Goal: Task Accomplishment & Management: Manage account settings

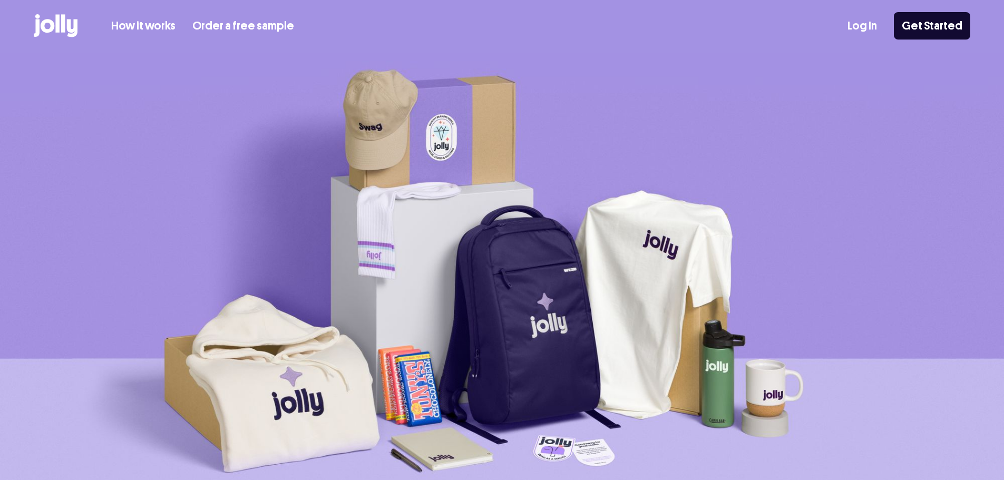
click at [868, 25] on link "Log In" at bounding box center [863, 25] width 30 height 17
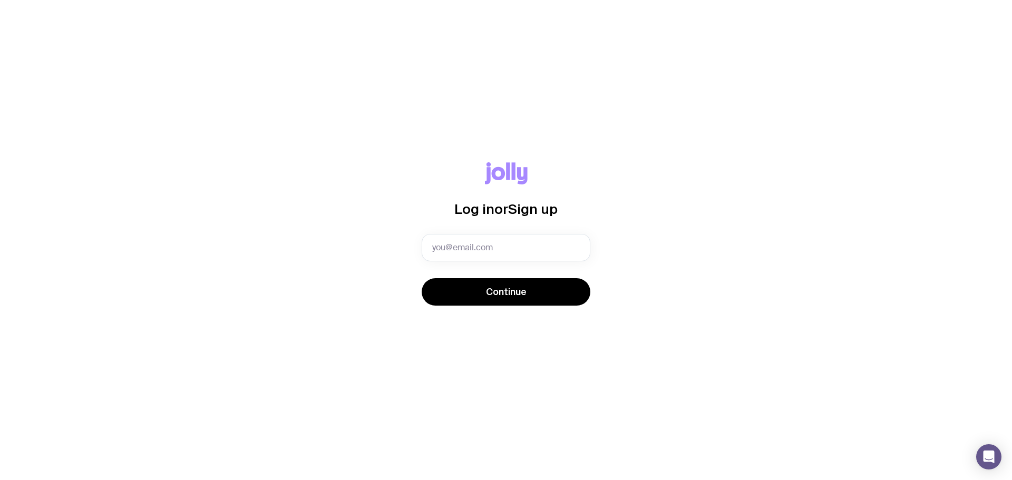
drag, startPoint x: 0, startPoint y: 0, endPoint x: 497, endPoint y: 248, distance: 555.2
click at [492, 250] on input "text" at bounding box center [506, 247] width 169 height 27
click at [644, 238] on div "Log in or Sign up Continue" at bounding box center [506, 240] width 962 height 156
click at [460, 250] on input "text" at bounding box center [506, 247] width 169 height 27
type input "harrison.muller@totality.com.au"
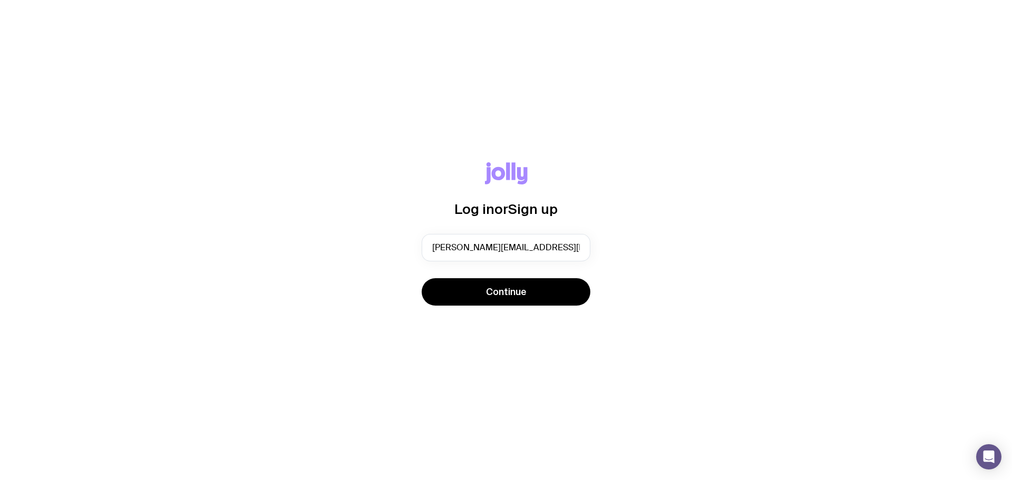
click at [512, 286] on span "Continue" at bounding box center [506, 292] width 41 height 13
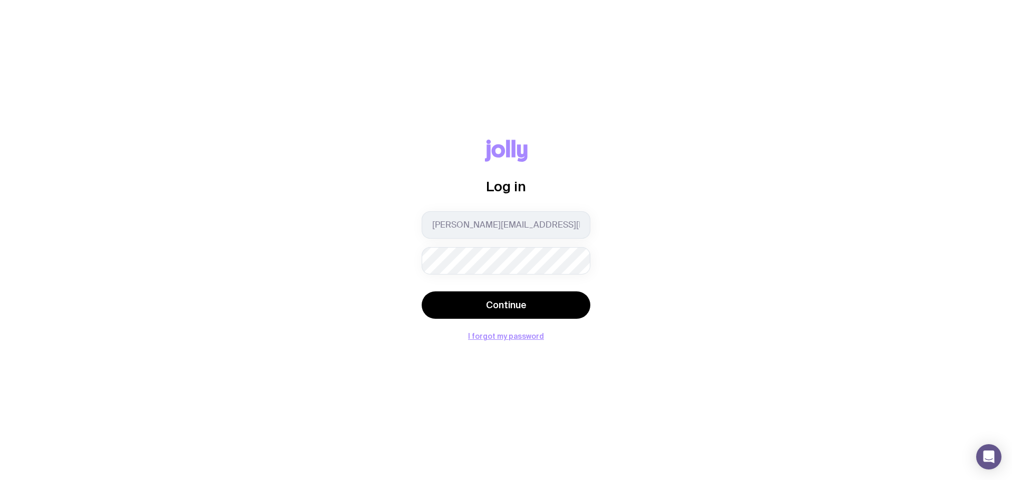
click at [422, 292] on button "Continue" at bounding box center [506, 305] width 169 height 27
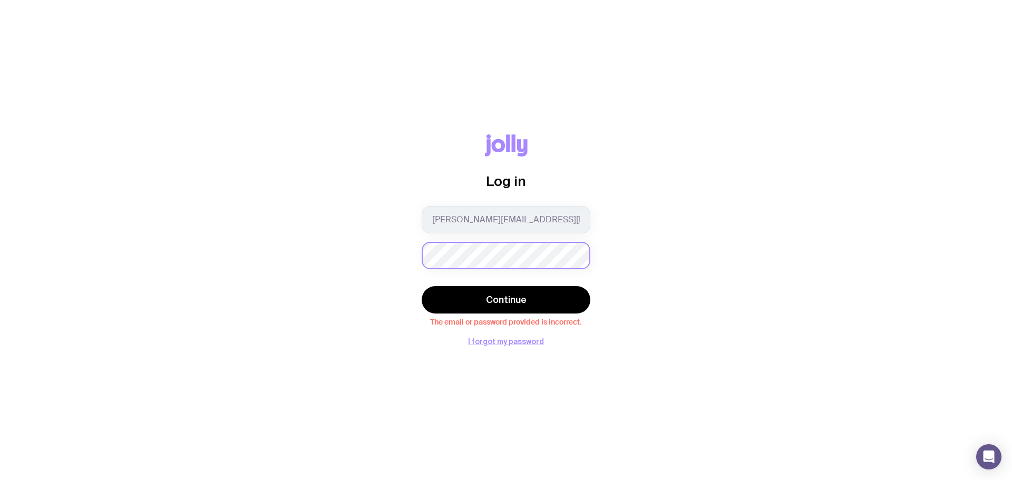
click at [422, 286] on button "Continue" at bounding box center [506, 299] width 169 height 27
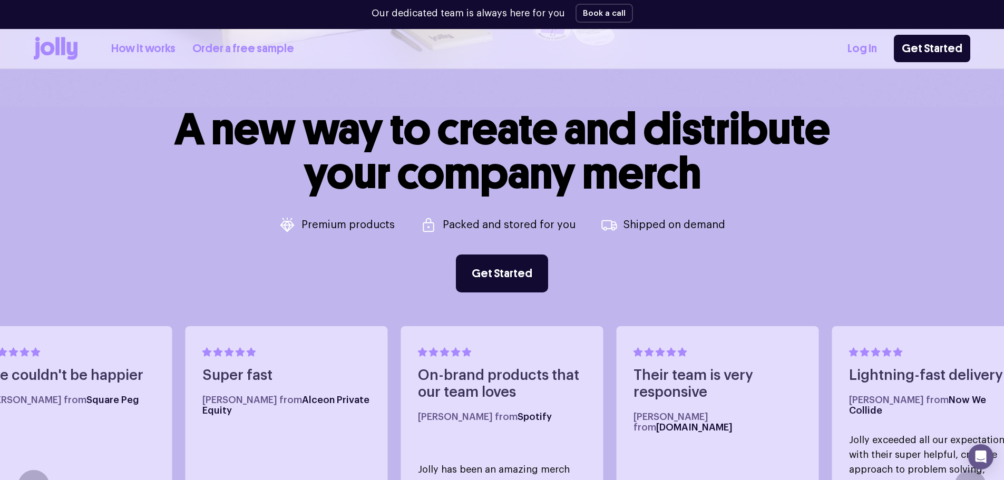
scroll to position [453, 0]
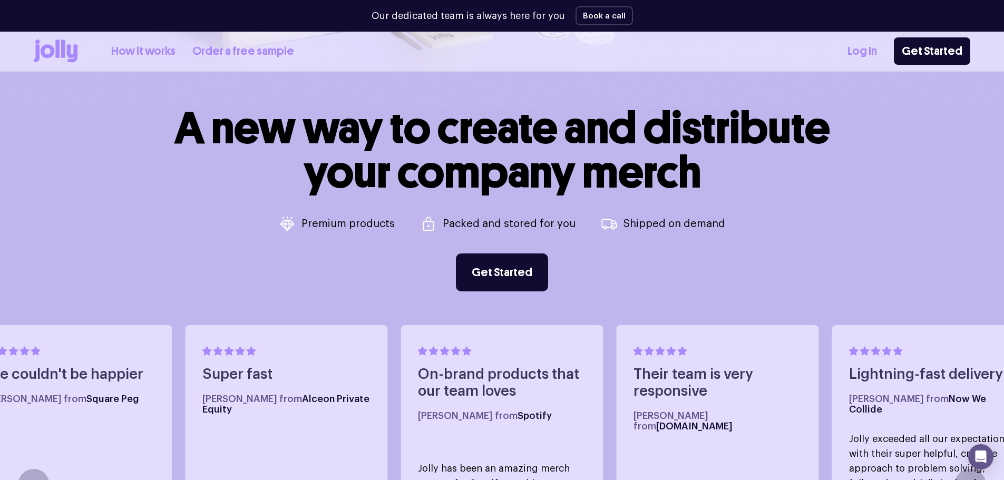
click at [850, 54] on div "How it works Order a free sample Log In Get Started" at bounding box center [502, 51] width 937 height 39
click at [877, 53] on link "Log In" at bounding box center [863, 51] width 30 height 17
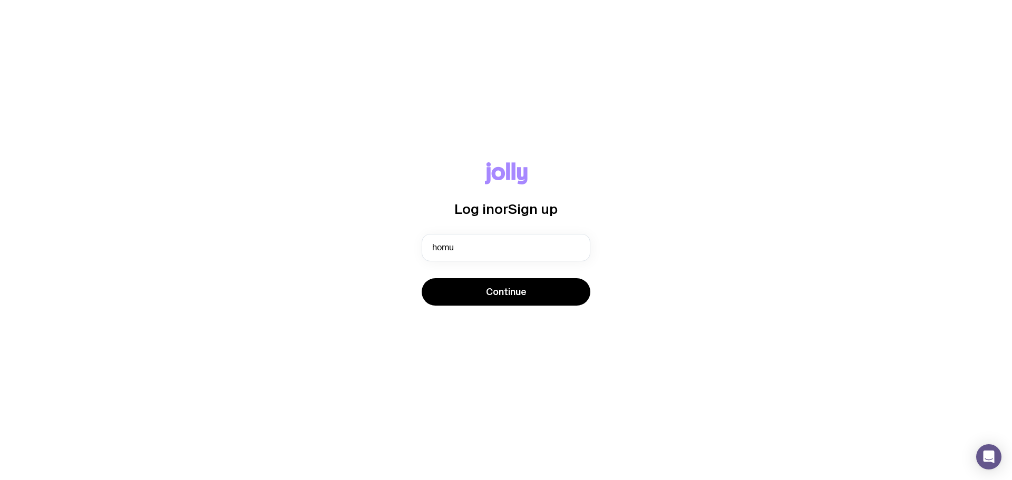
type input "[EMAIL_ADDRESS][DOMAIN_NAME]"
click at [527, 294] on button "Continue" at bounding box center [506, 291] width 169 height 27
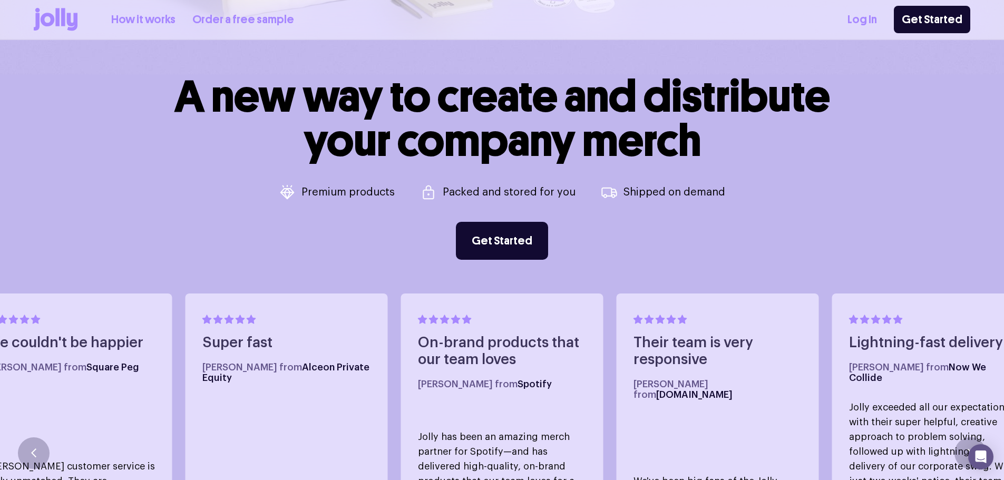
click at [873, 26] on link "Log In" at bounding box center [863, 19] width 30 height 17
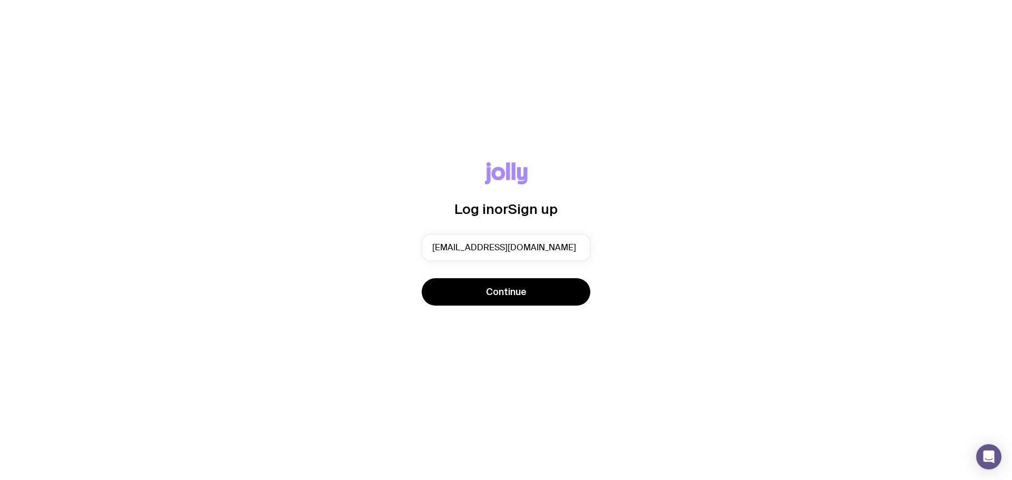
type input "[EMAIL_ADDRESS][DOMAIN_NAME]"
click at [422, 278] on button "Continue" at bounding box center [506, 291] width 169 height 27
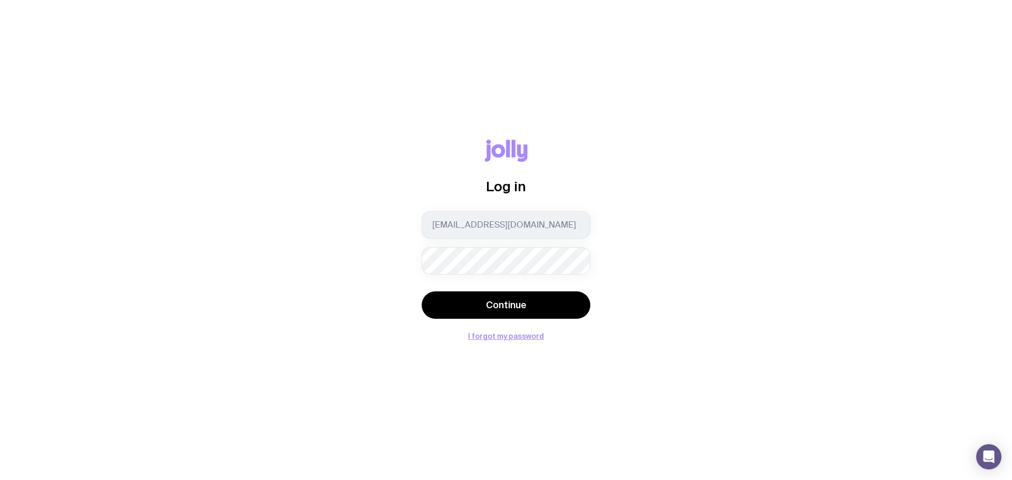
click at [422, 292] on button "Continue" at bounding box center [506, 305] width 169 height 27
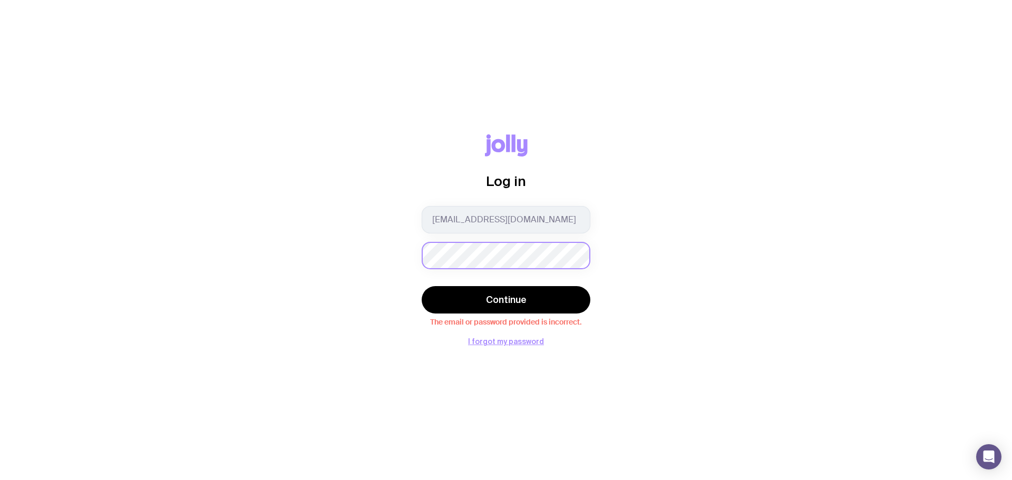
click at [422, 286] on button "Continue" at bounding box center [506, 299] width 169 height 27
click at [531, 287] on button "Continue" at bounding box center [506, 299] width 169 height 27
click at [422, 286] on button "Continue" at bounding box center [506, 299] width 169 height 27
click at [539, 292] on button "Continue" at bounding box center [506, 299] width 169 height 27
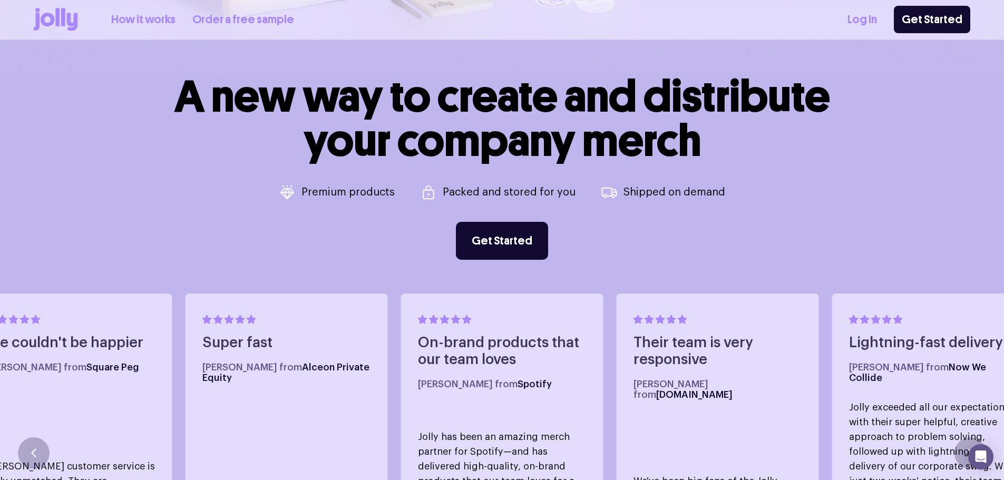
click at [871, 23] on link "Log In" at bounding box center [863, 19] width 30 height 17
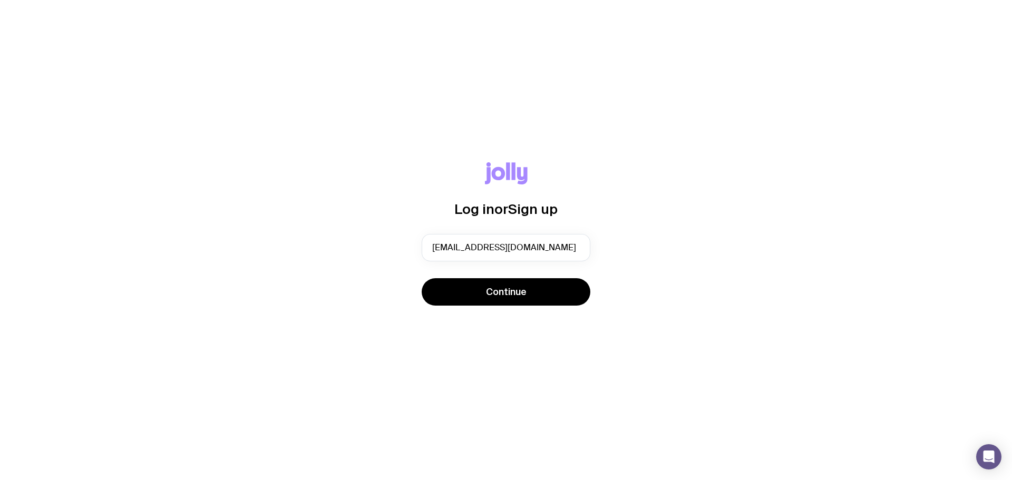
type input "[EMAIL_ADDRESS][DOMAIN_NAME]"
click at [422, 278] on button "Continue" at bounding box center [506, 291] width 169 height 27
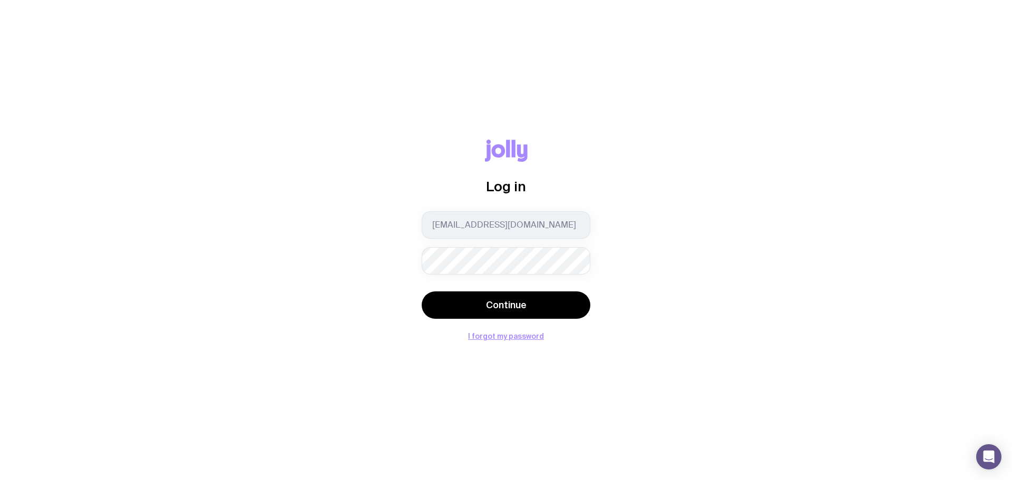
click at [422, 292] on button "Continue" at bounding box center [506, 305] width 169 height 27
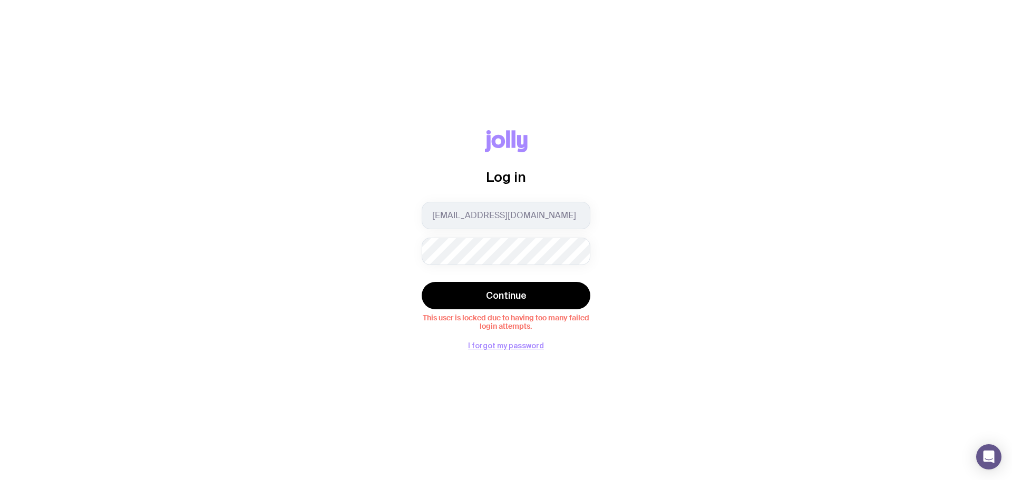
click at [683, 218] on div "Log in [EMAIL_ADDRESS][DOMAIN_NAME] Continue This user is locked due to having …" at bounding box center [506, 240] width 962 height 220
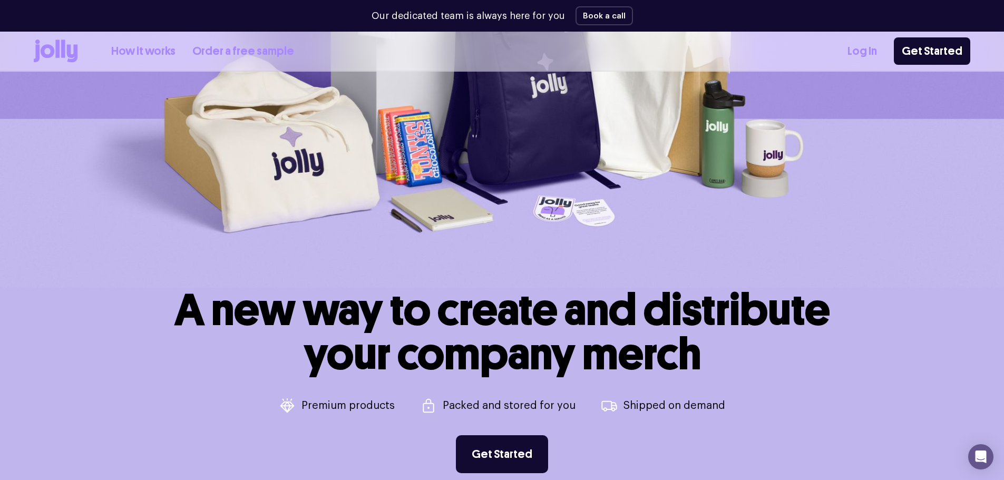
scroll to position [169, 0]
